Goal: Transaction & Acquisition: Purchase product/service

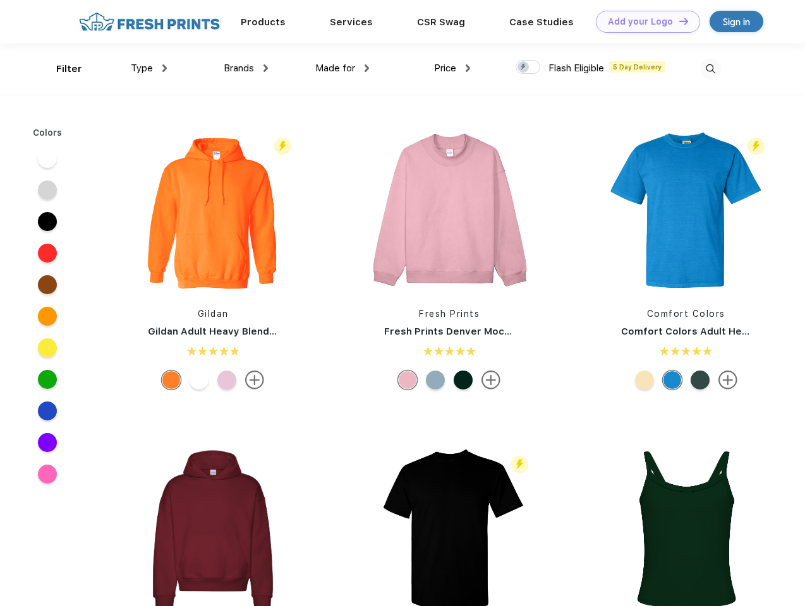
click at [643, 21] on link "Add your Logo Design Tool" at bounding box center [648, 22] width 104 height 22
click at [0, 0] on div "Design Tool" at bounding box center [0, 0] width 0 height 0
click at [678, 21] on link "Add your Logo Design Tool" at bounding box center [648, 22] width 104 height 22
click at [61, 69] on div "Filter" at bounding box center [69, 69] width 26 height 15
click at [149, 68] on span "Type" at bounding box center [142, 68] width 22 height 11
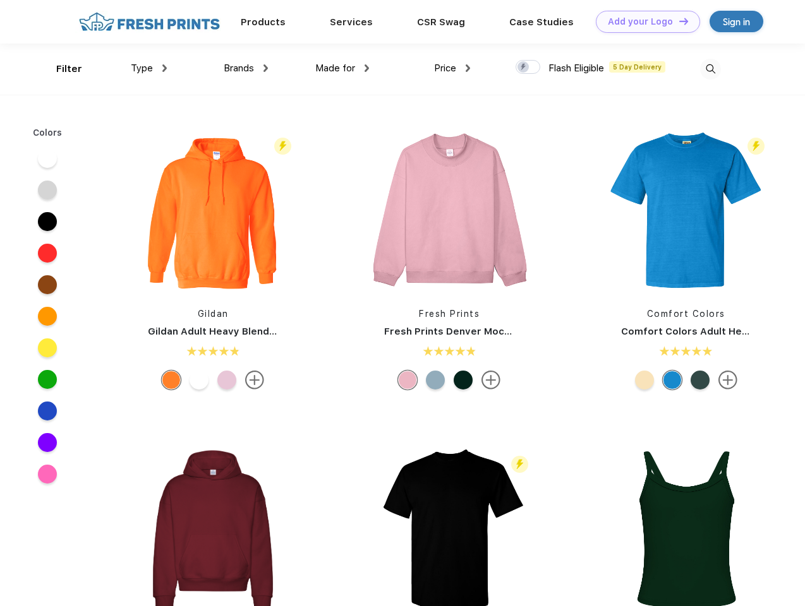
click at [246, 68] on span "Brands" at bounding box center [239, 68] width 30 height 11
click at [342, 68] on span "Made for" at bounding box center [335, 68] width 40 height 11
click at [452, 68] on span "Price" at bounding box center [445, 68] width 22 height 11
click at [528, 68] on div at bounding box center [527, 67] width 25 height 14
click at [524, 68] on input "checkbox" at bounding box center [519, 63] width 8 height 8
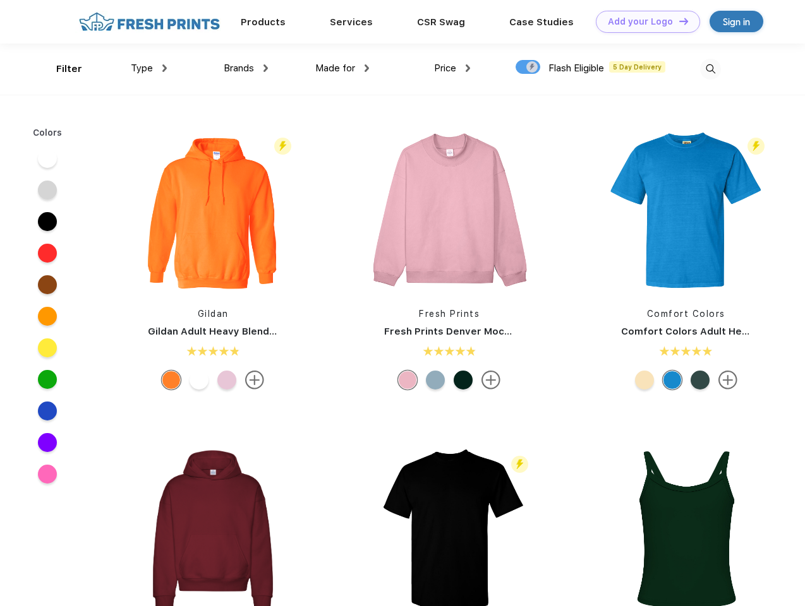
click at [710, 69] on img at bounding box center [710, 69] width 21 height 21
